Goal: Information Seeking & Learning: Learn about a topic

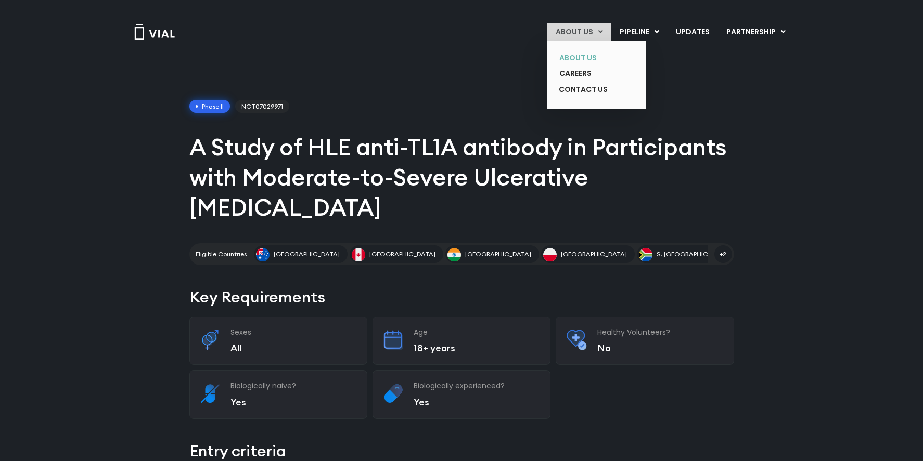
click at [586, 56] on link "ABOUT US" at bounding box center [589, 58] width 76 height 16
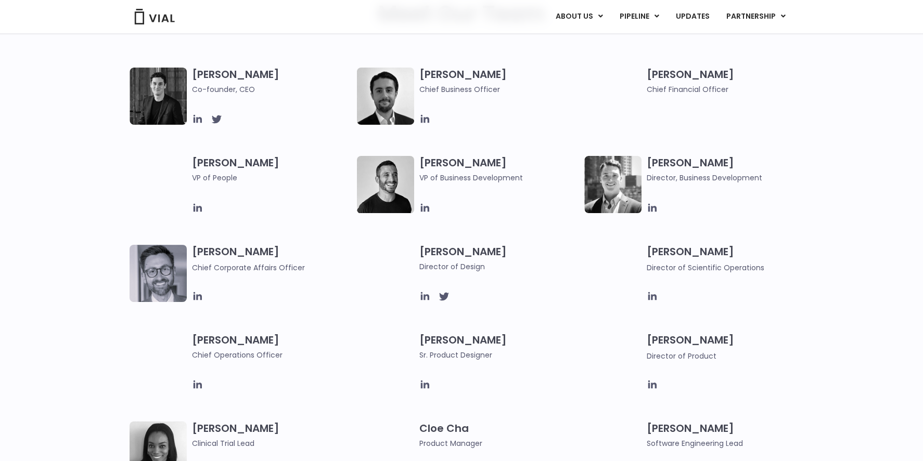
scroll to position [520, 0]
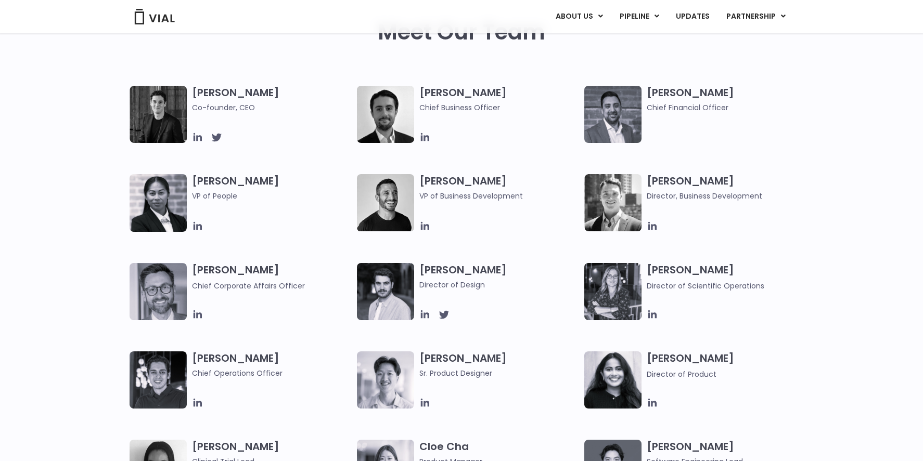
click at [191, 139] on div "Simon Burns Co-founder, CEO" at bounding box center [243, 114] width 227 height 57
click at [195, 140] on icon at bounding box center [197, 137] width 8 height 8
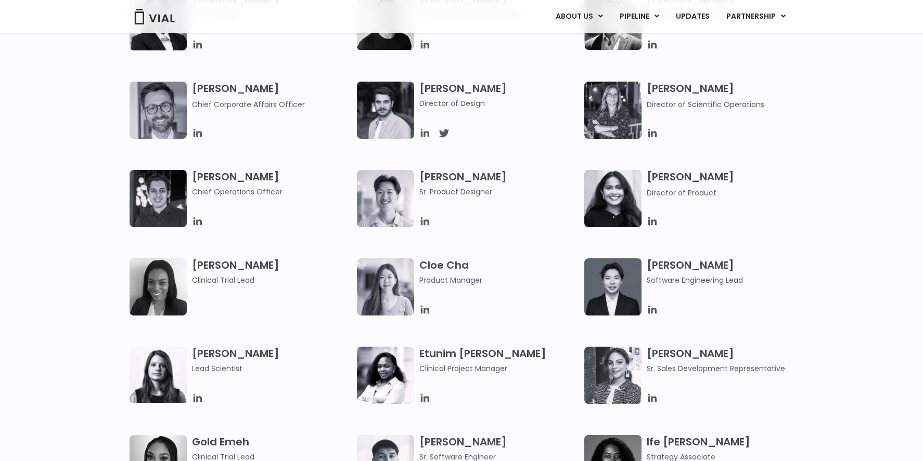
scroll to position [676, 0]
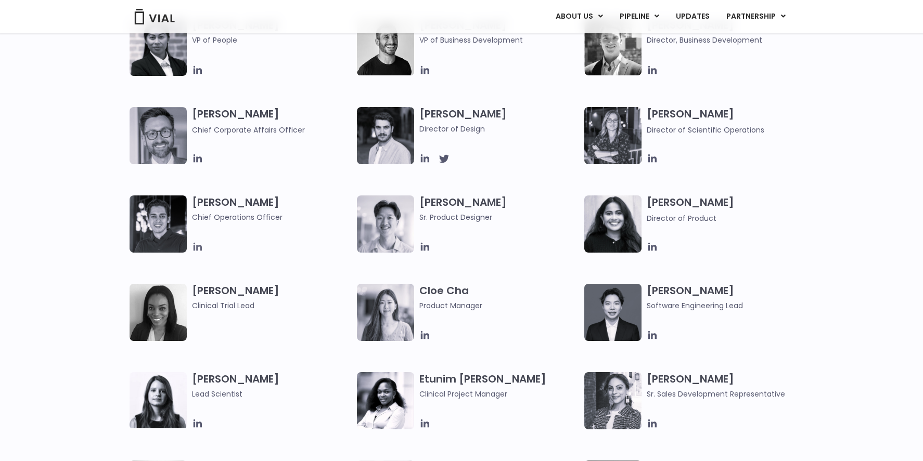
click at [203, 243] on icon at bounding box center [197, 246] width 11 height 11
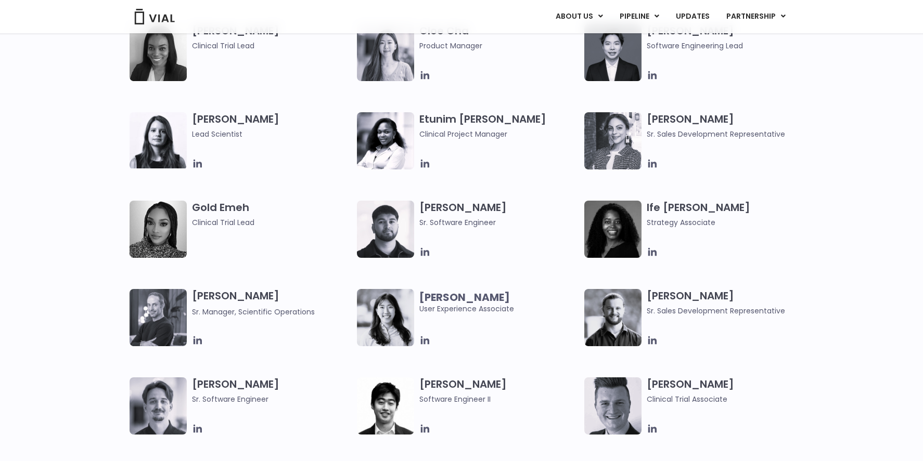
scroll to position [1040, 0]
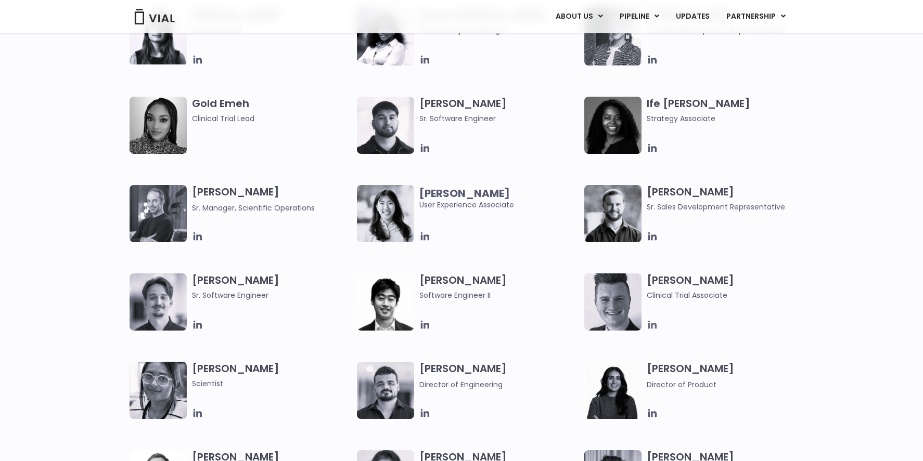
click at [647, 324] on icon at bounding box center [651, 324] width 11 height 11
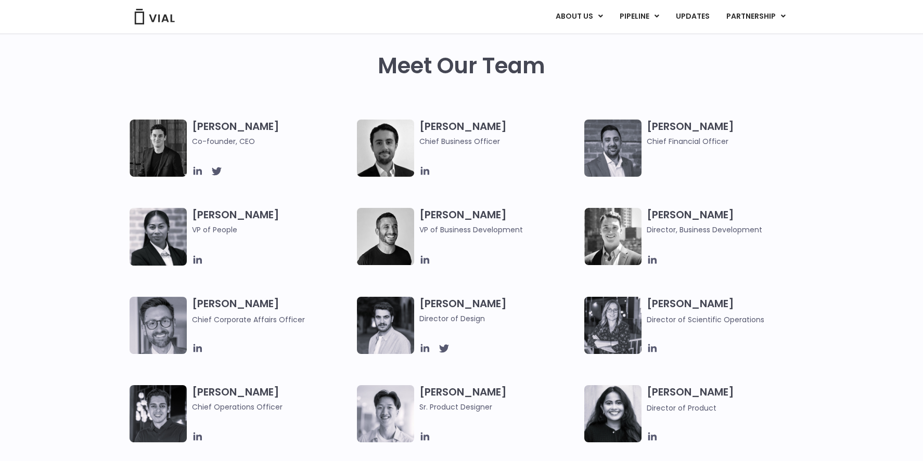
scroll to position [468, 0]
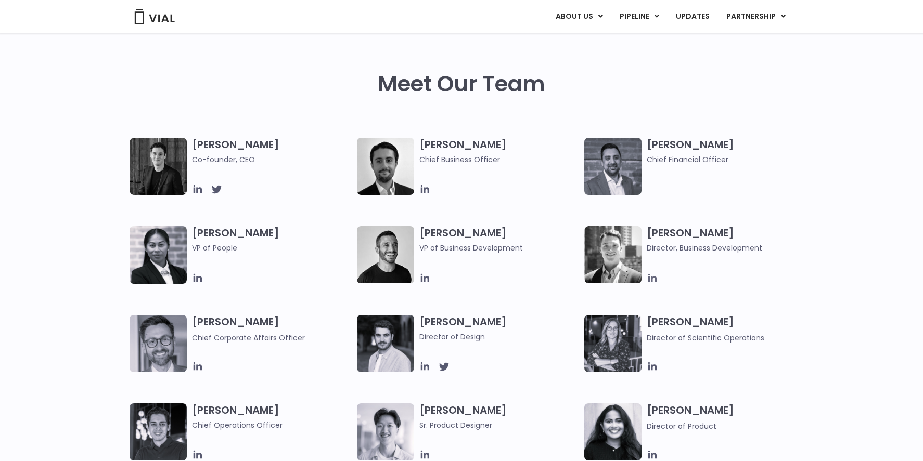
click at [653, 278] on icon at bounding box center [651, 278] width 11 height 11
click at [423, 279] on icon at bounding box center [424, 278] width 11 height 11
click at [201, 188] on icon at bounding box center [197, 189] width 11 height 11
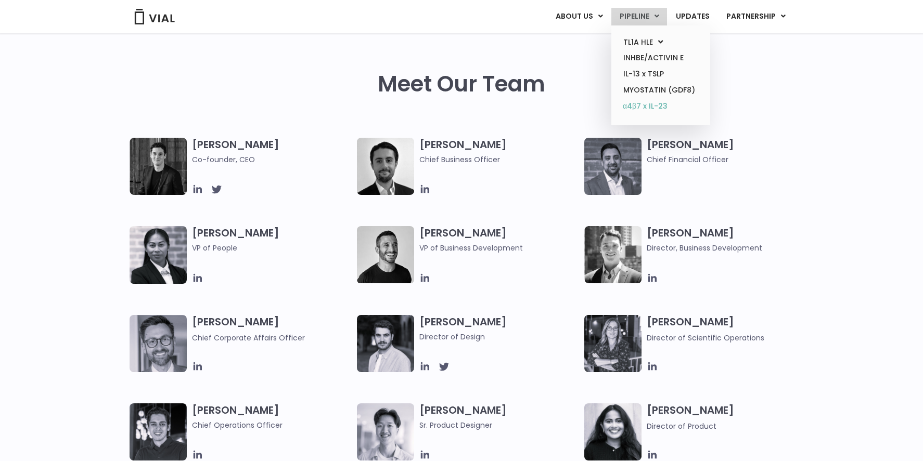
click at [659, 108] on link "α4β7 x IL-23" at bounding box center [660, 106] width 91 height 17
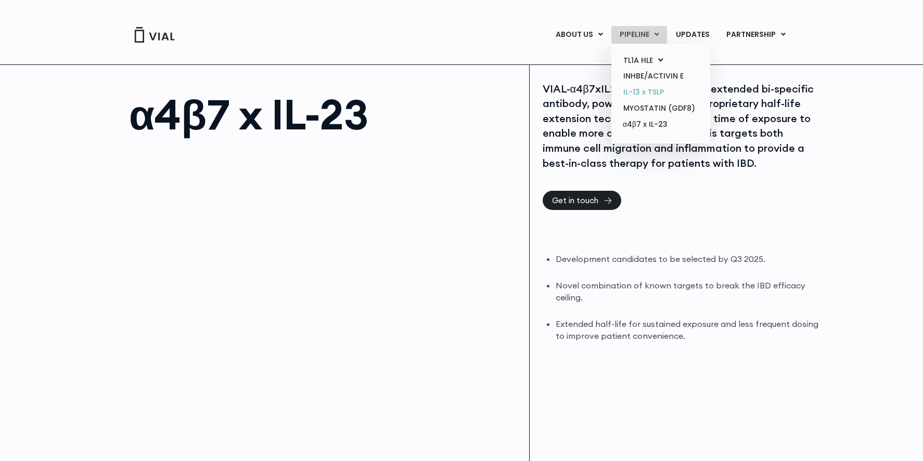
click at [647, 94] on link "IL-13 x TSLP" at bounding box center [660, 92] width 91 height 16
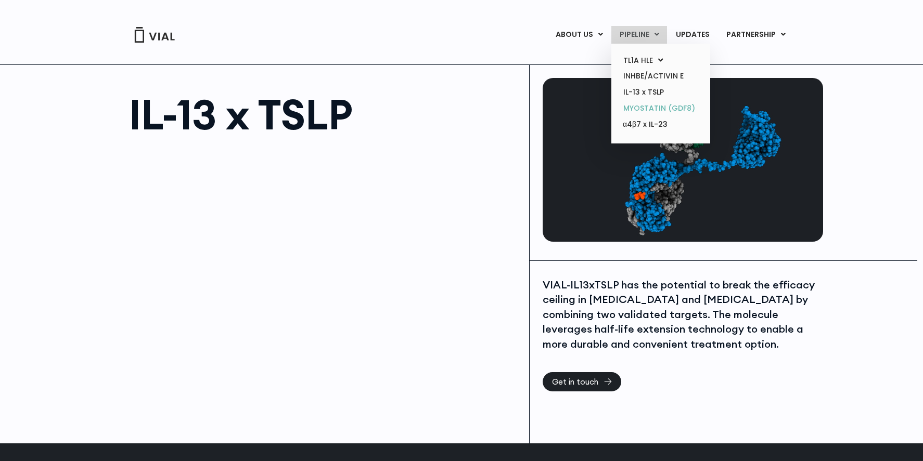
click at [659, 108] on link "MYOSTATIN (GDF8)" at bounding box center [660, 108] width 91 height 16
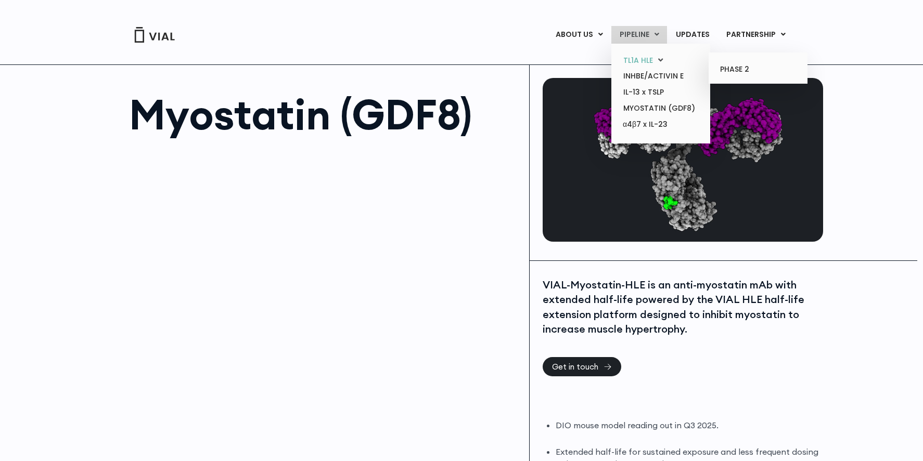
click at [648, 57] on link "TL1A HLE" at bounding box center [660, 61] width 91 height 16
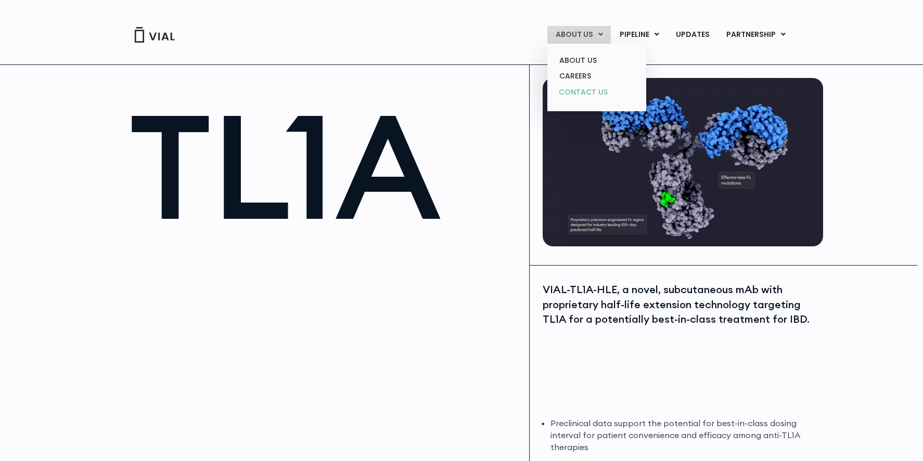
click at [586, 86] on link "CONTACT US" at bounding box center [596, 92] width 91 height 17
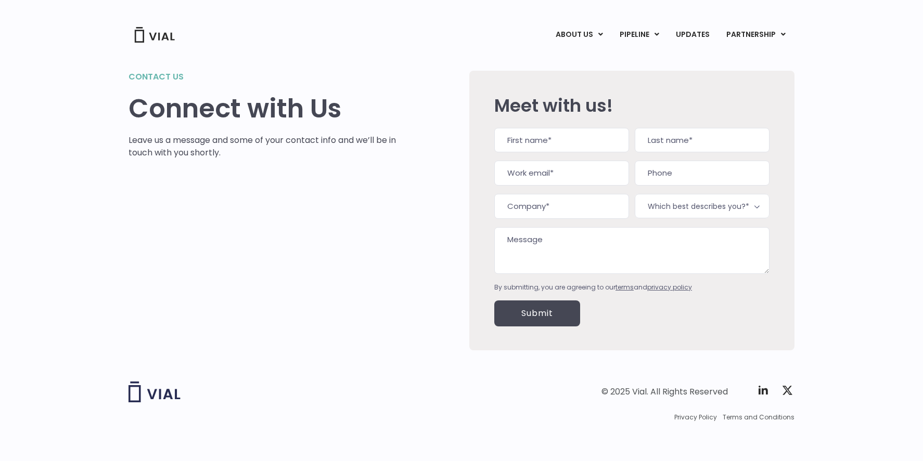
scroll to position [14, 0]
